Goal: Task Accomplishment & Management: Use online tool/utility

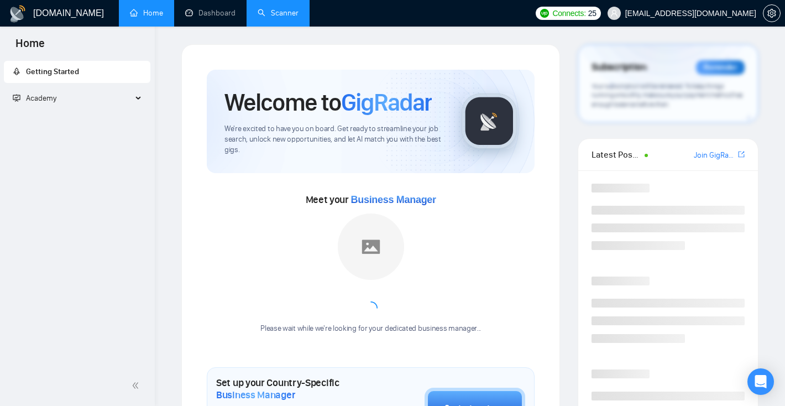
click at [266, 17] on link "Scanner" at bounding box center [278, 12] width 41 height 9
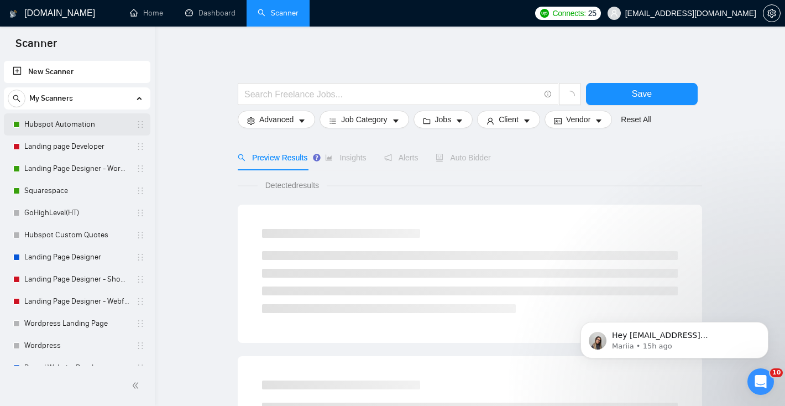
click at [69, 129] on link "Hubspot Automation" at bounding box center [76, 124] width 105 height 22
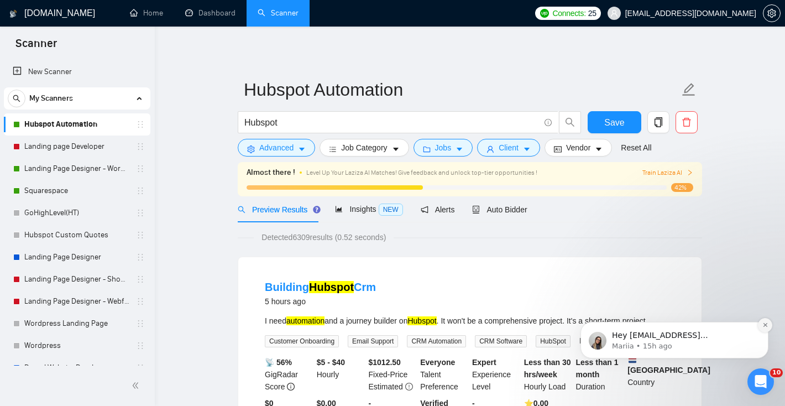
click at [766, 326] on icon "Dismiss notification" at bounding box center [765, 325] width 4 height 4
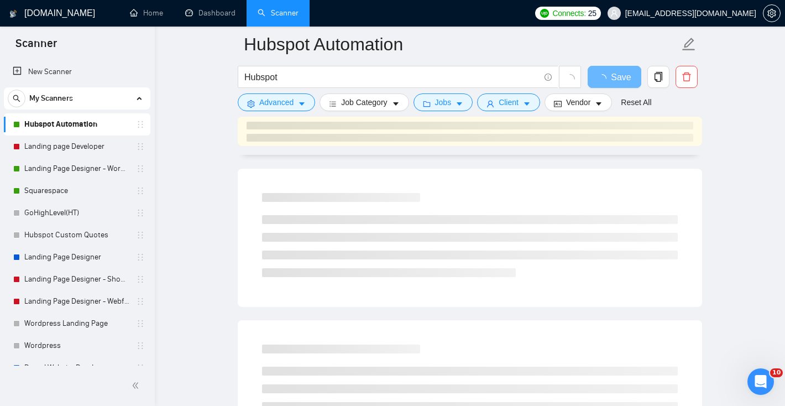
scroll to position [107, 0]
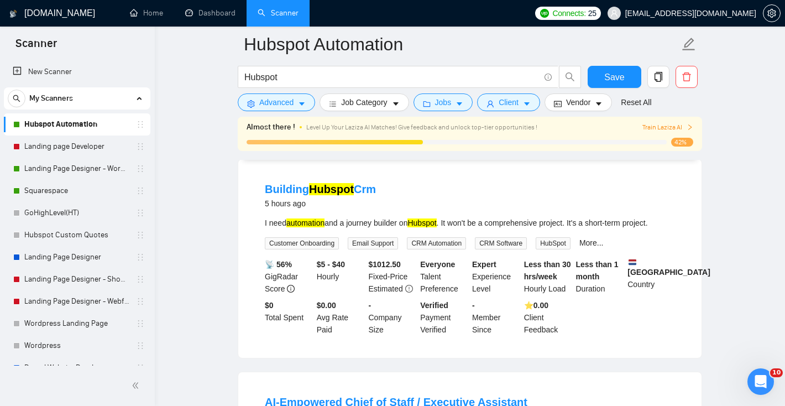
click at [351, 265] on div "$5 - $40 Hourly" at bounding box center [341, 276] width 52 height 36
click at [431, 226] on mark "Hubspot" at bounding box center [421, 222] width 29 height 9
click at [352, 192] on link "Building Hubspot Crm" at bounding box center [320, 189] width 111 height 12
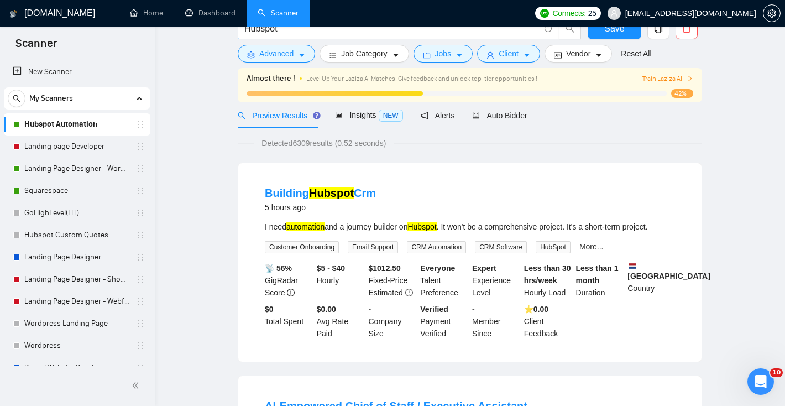
scroll to position [0, 0]
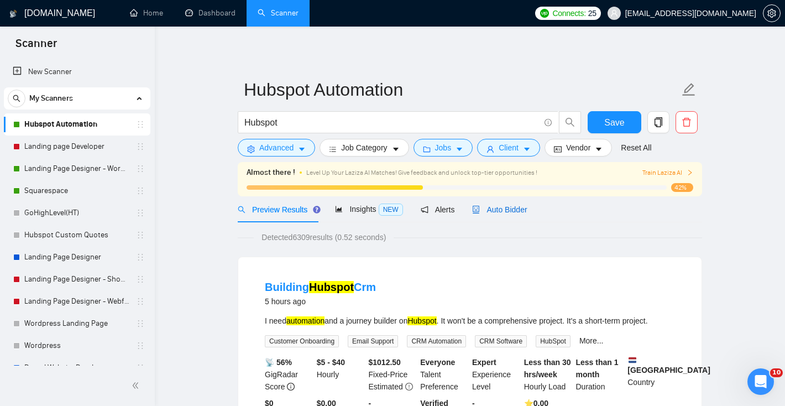
click at [500, 211] on span "Auto Bidder" at bounding box center [499, 209] width 55 height 9
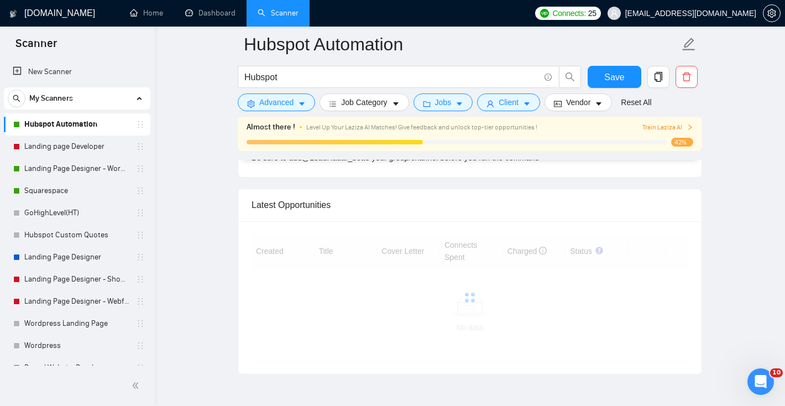
scroll to position [2815, 0]
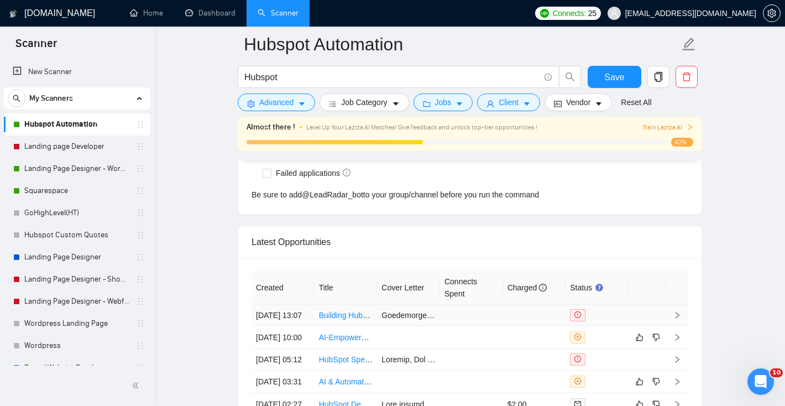
click at [679, 319] on icon "right" at bounding box center [677, 315] width 8 height 8
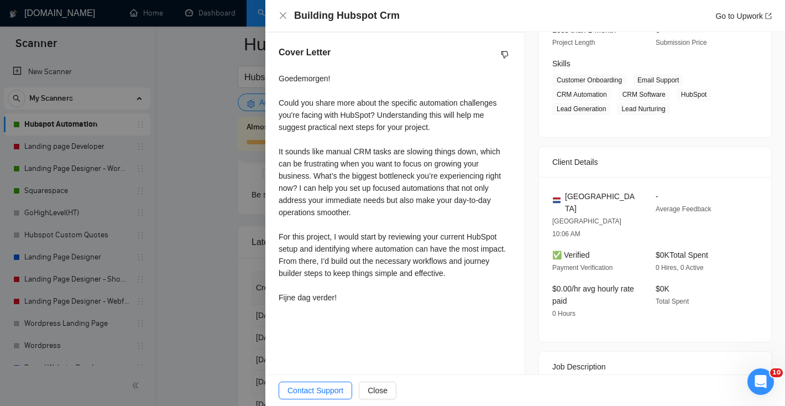
scroll to position [203, 0]
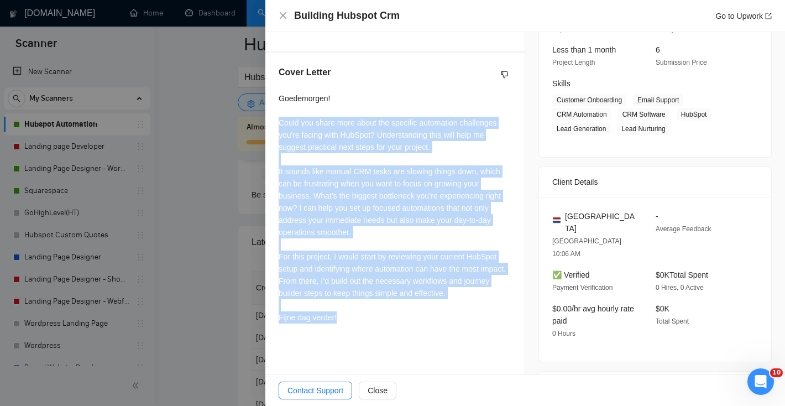
drag, startPoint x: 351, startPoint y: 338, endPoint x: 277, endPoint y: 121, distance: 229.5
click at [277, 121] on div "Cover Letter Goedemorgen! Could you share more about the specific automation ch…" at bounding box center [394, 197] width 259 height 289
click at [279, 100] on div "Goedemorgen! Could you share more about the specific automation challenges you'…" at bounding box center [395, 207] width 233 height 231
copy div "Goedemorgen! Could you share more about the specific automation challenges you'…"
click at [285, 14] on icon "close" at bounding box center [283, 15] width 9 height 9
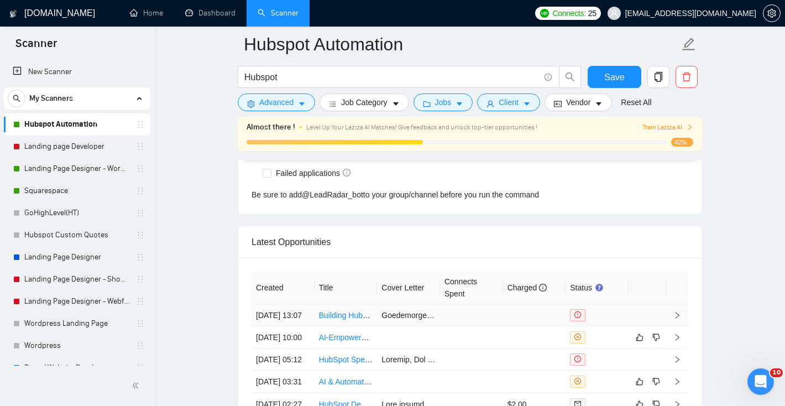
click at [330, 320] on link "Building Hubspot Crm" at bounding box center [356, 315] width 75 height 9
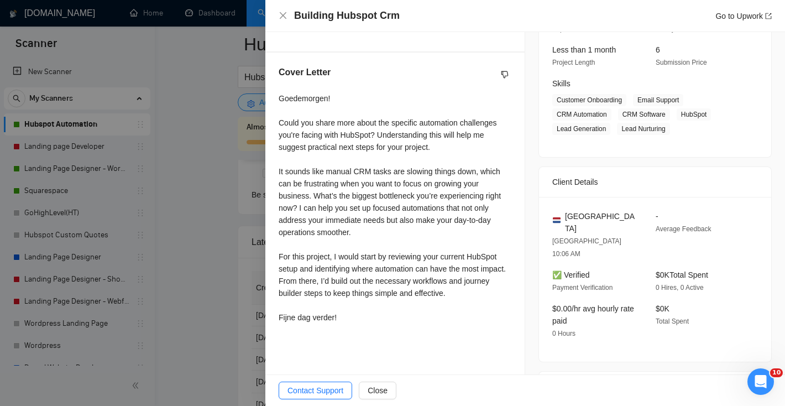
click at [281, 22] on div "Building Hubspot Crm Go to Upwork" at bounding box center [525, 16] width 493 height 14
click at [281, 16] on icon "close" at bounding box center [283, 15] width 9 height 9
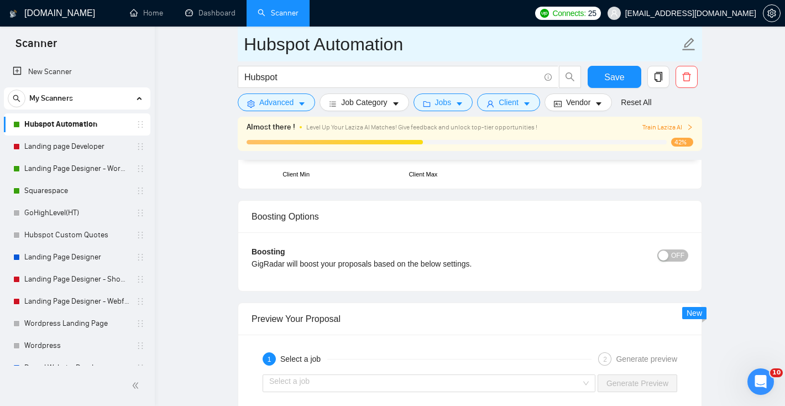
scroll to position [1715, 0]
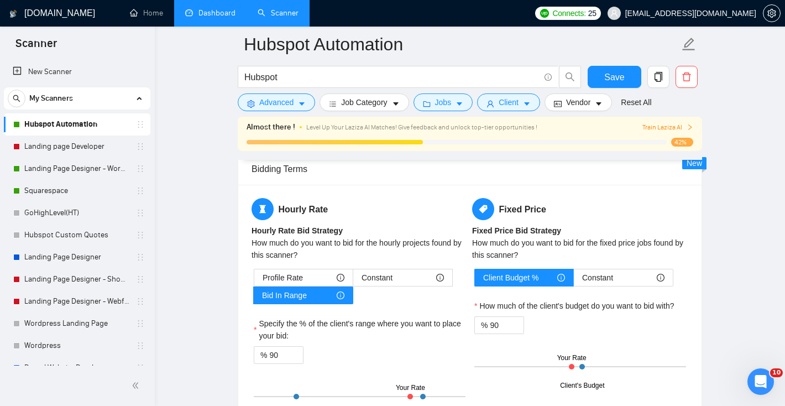
click at [198, 18] on link "Dashboard" at bounding box center [210, 12] width 50 height 9
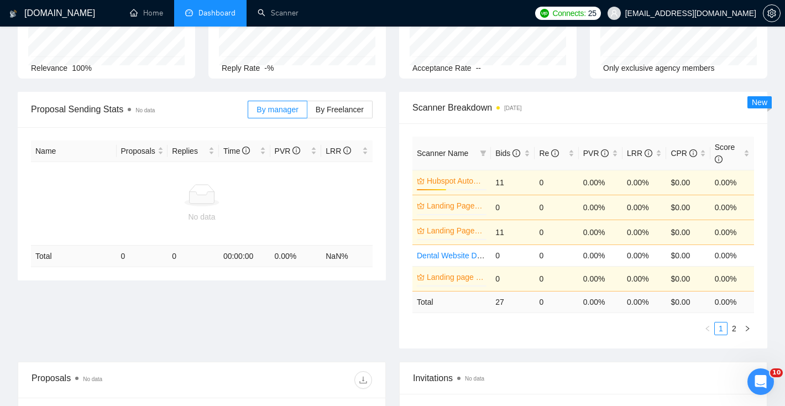
scroll to position [102, 0]
click at [446, 253] on link "Dental Website Development" at bounding box center [467, 256] width 100 height 9
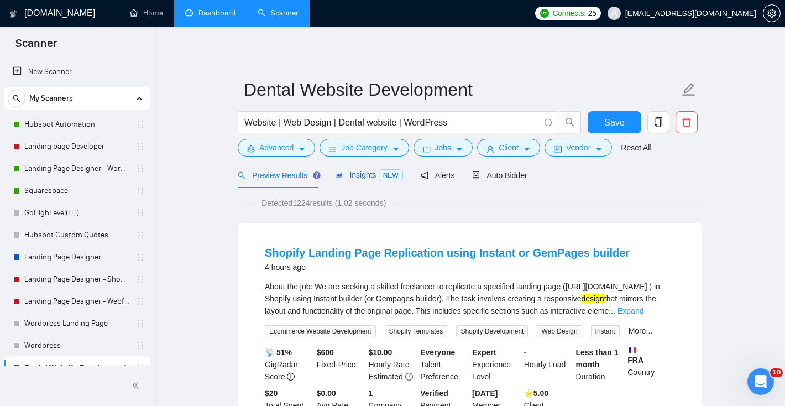
click at [369, 176] on span "Insights NEW" at bounding box center [368, 174] width 67 height 9
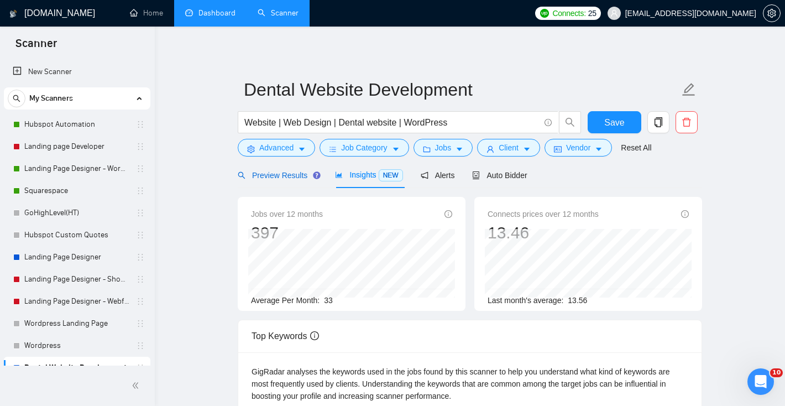
click at [275, 177] on span "Preview Results" at bounding box center [278, 175] width 80 height 9
